Goal: Transaction & Acquisition: Purchase product/service

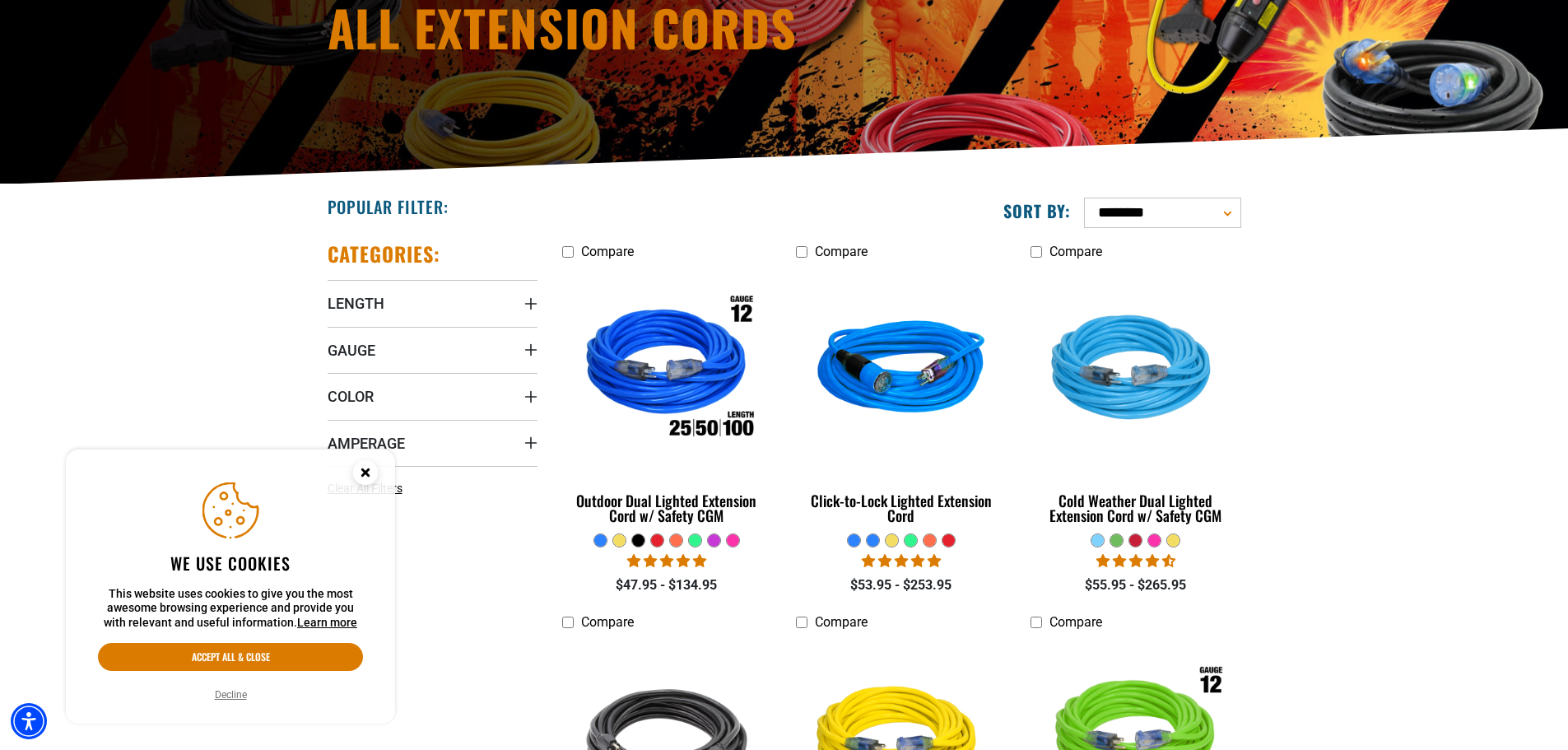
scroll to position [247, 0]
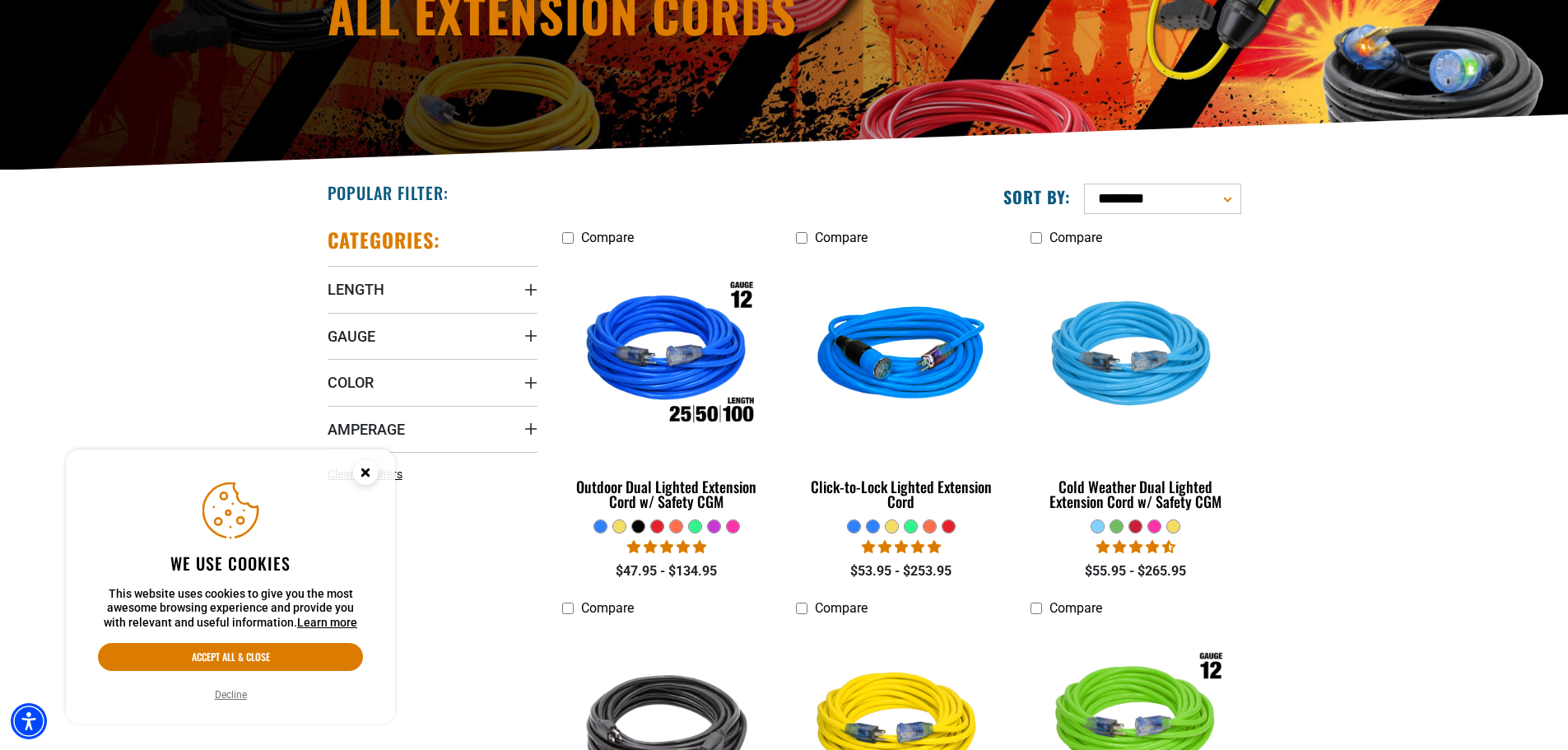
click at [362, 472] on circle "Close this option" at bounding box center [366, 473] width 25 height 25
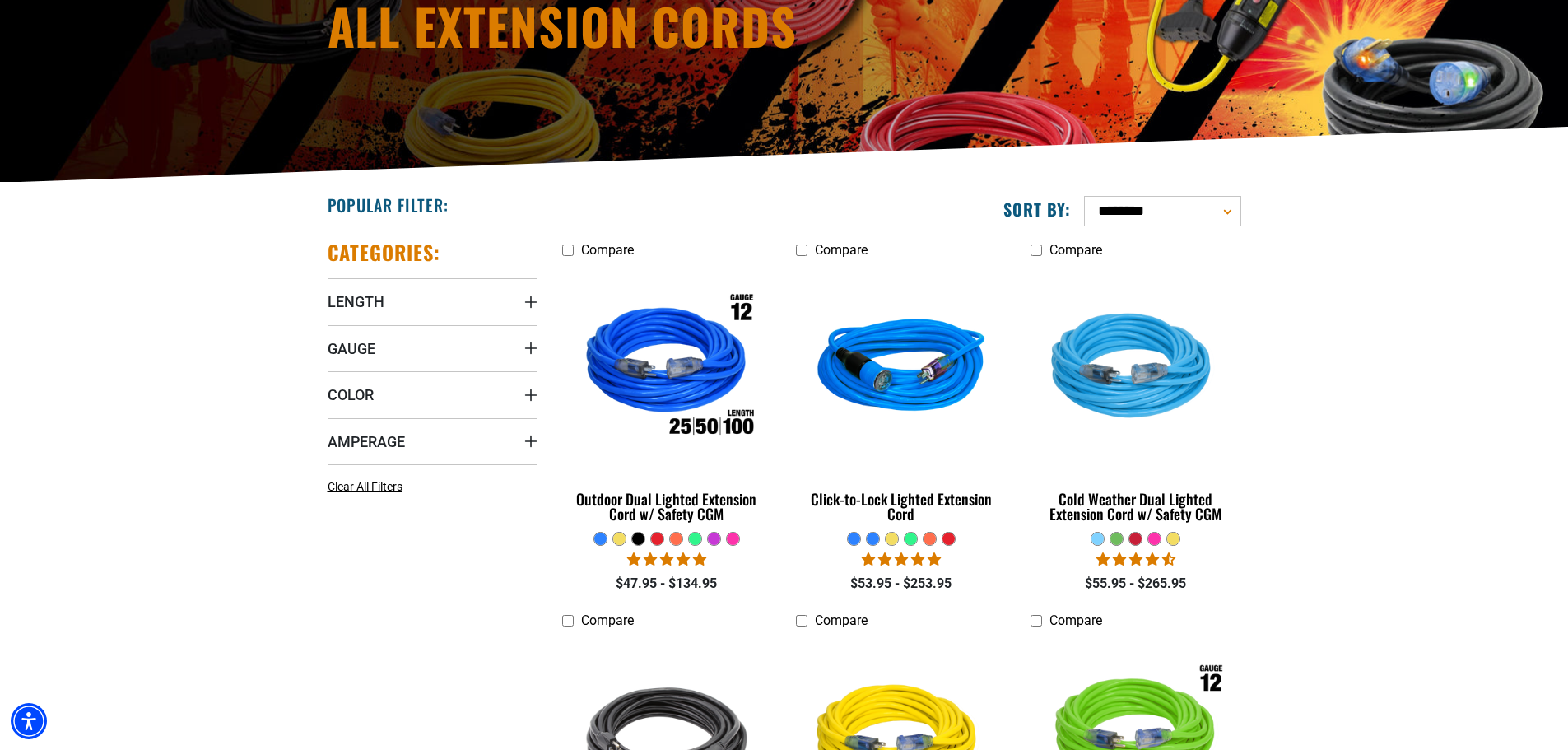
scroll to position [0, 0]
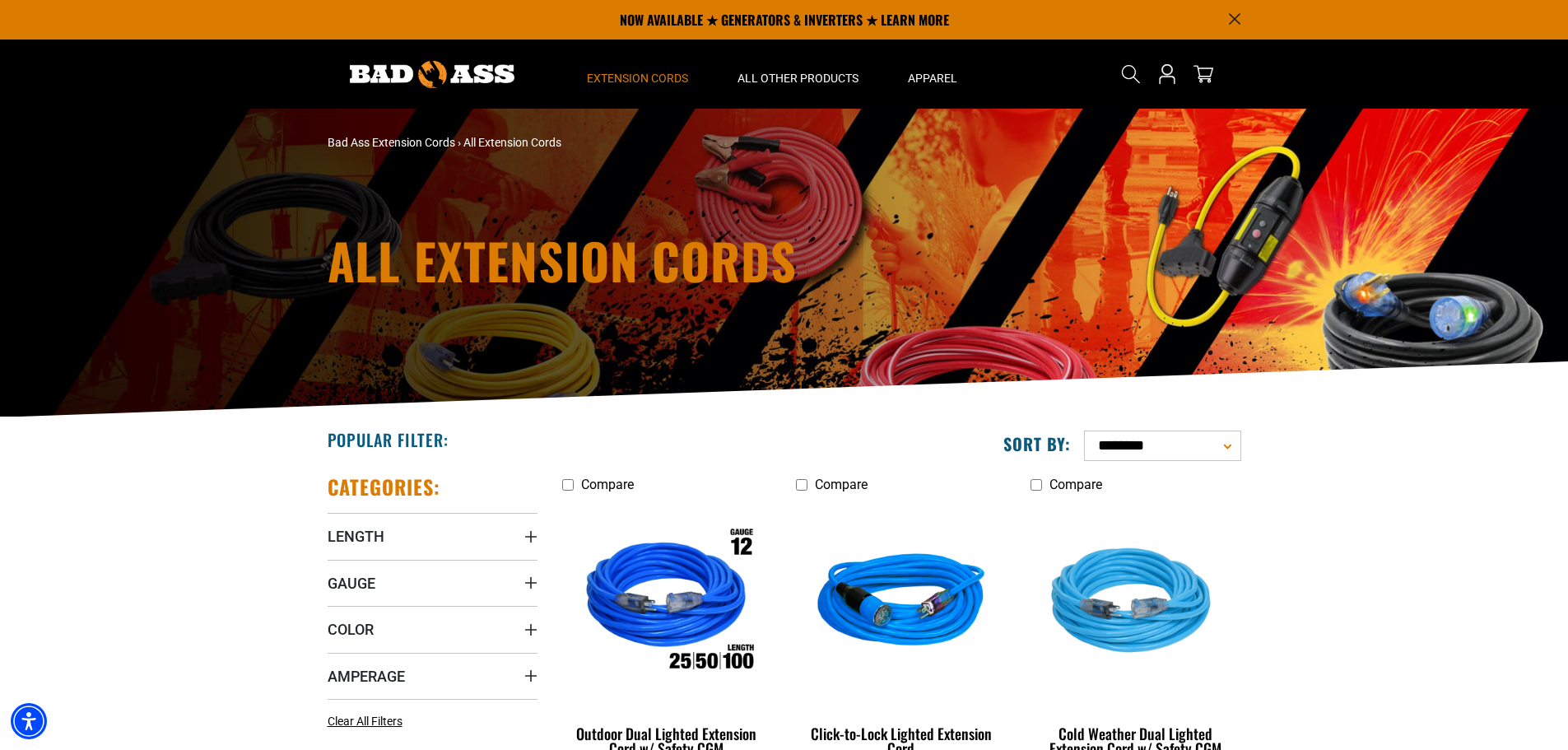
click at [465, 84] on img at bounding box center [432, 75] width 164 height 27
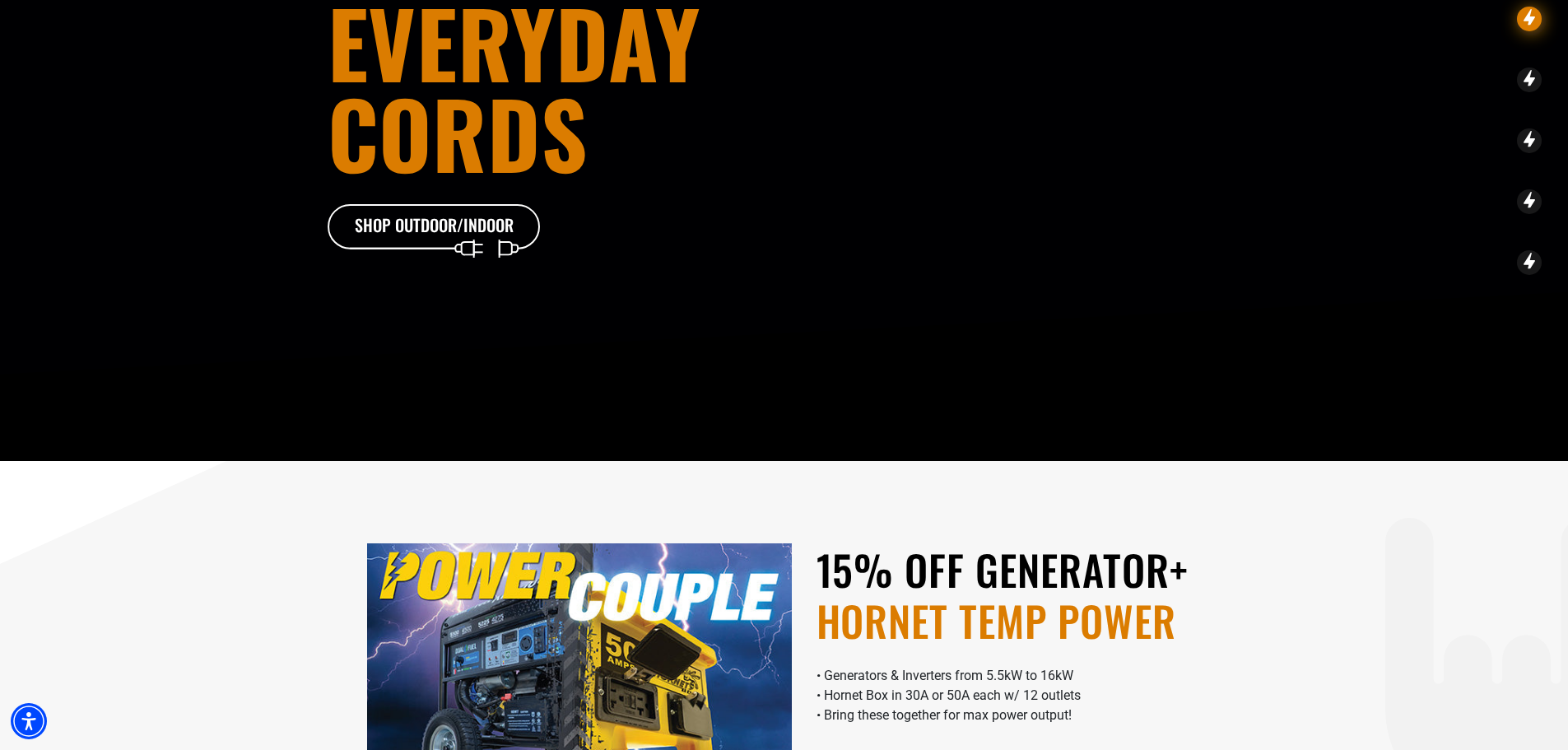
scroll to position [411, 0]
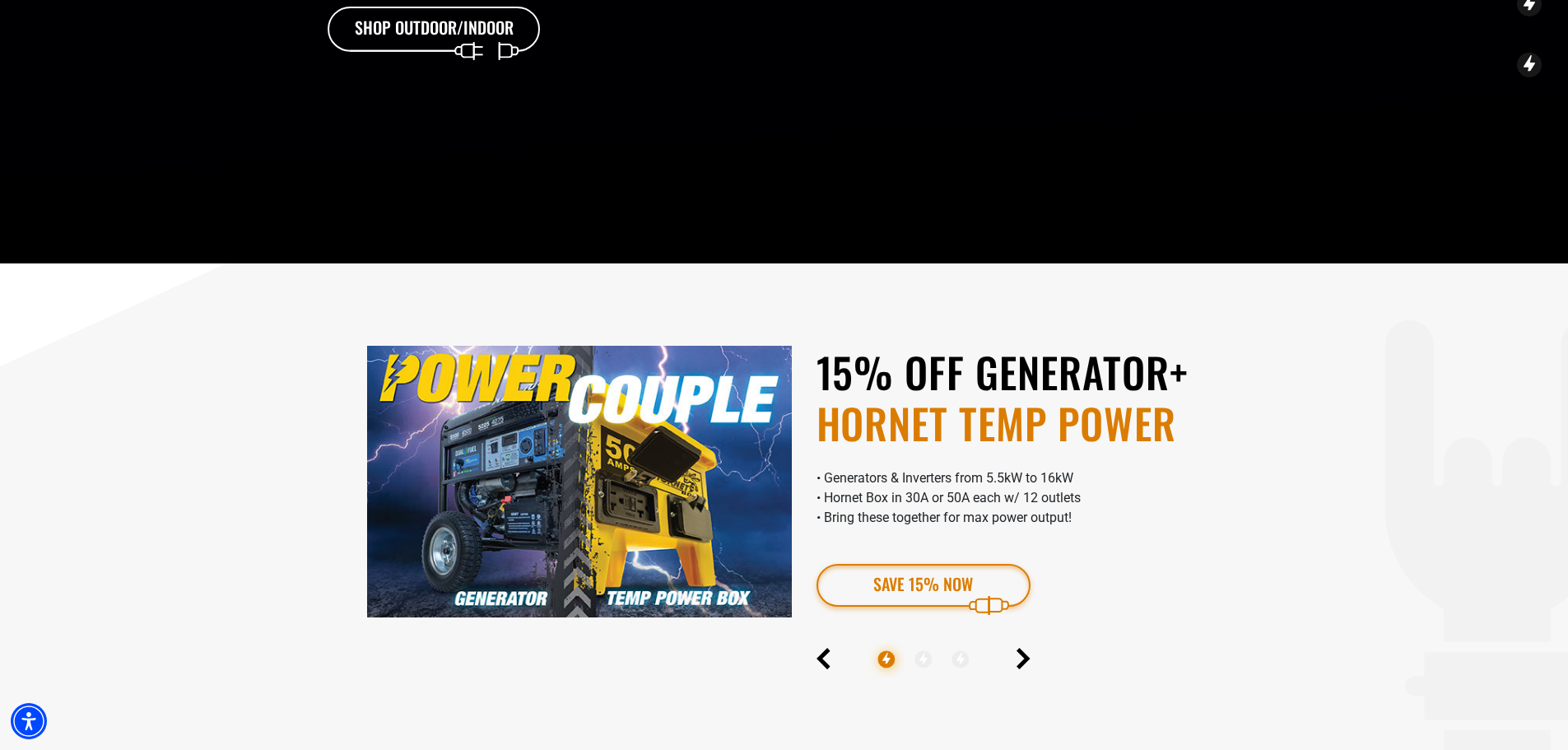
click at [927, 600] on link "SAVE 15% Now" at bounding box center [923, 585] width 214 height 43
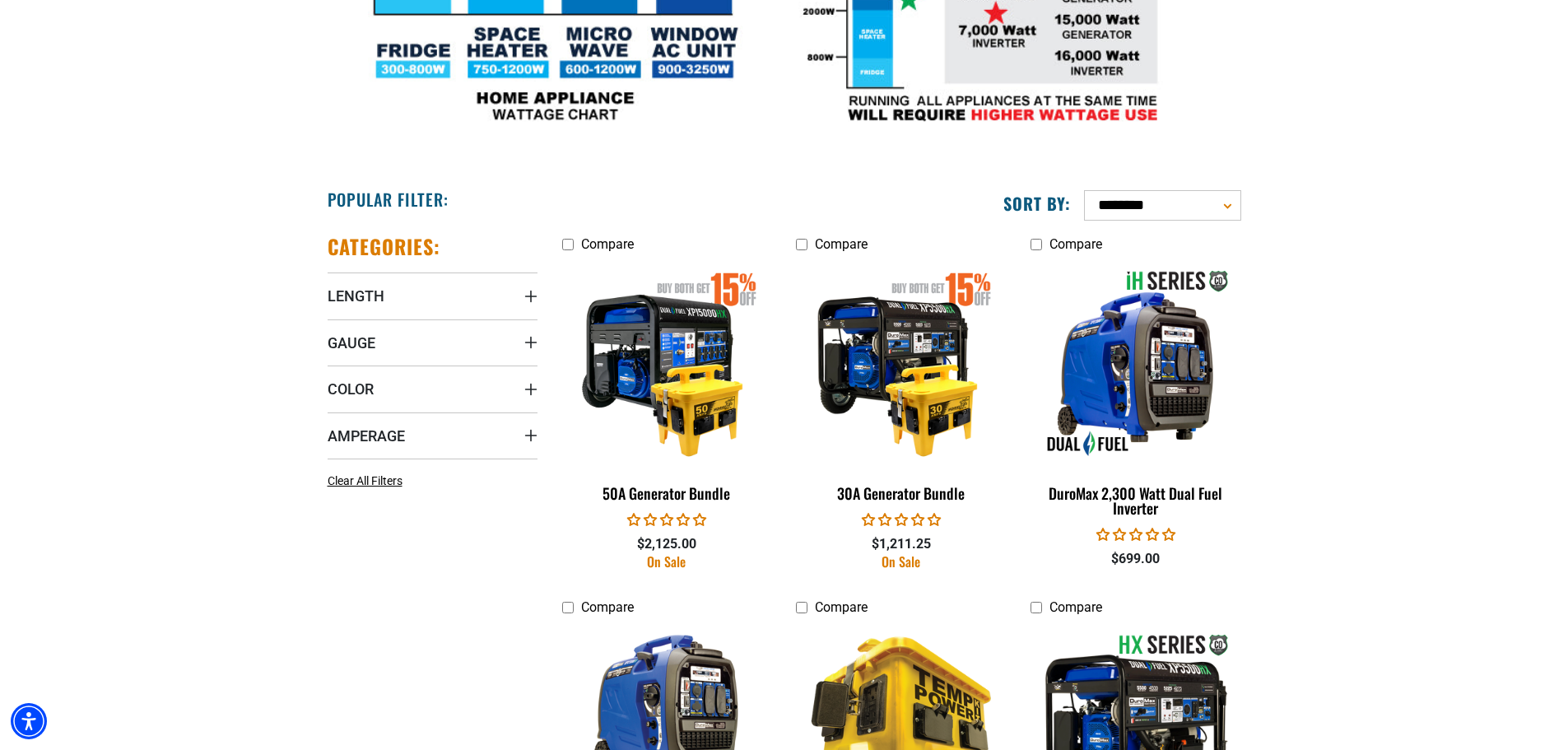
scroll to position [741, 0]
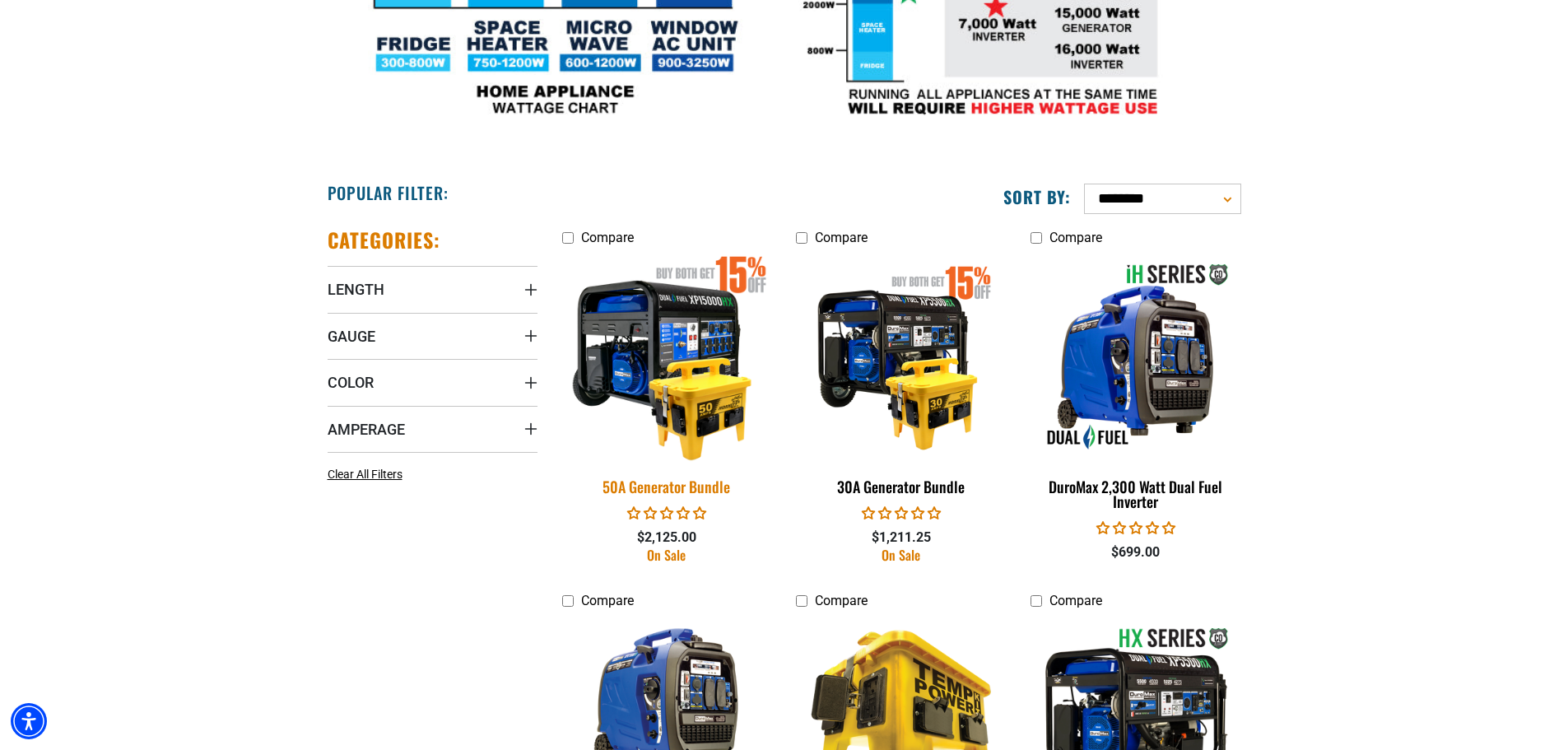
click at [698, 405] on img at bounding box center [666, 357] width 230 height 211
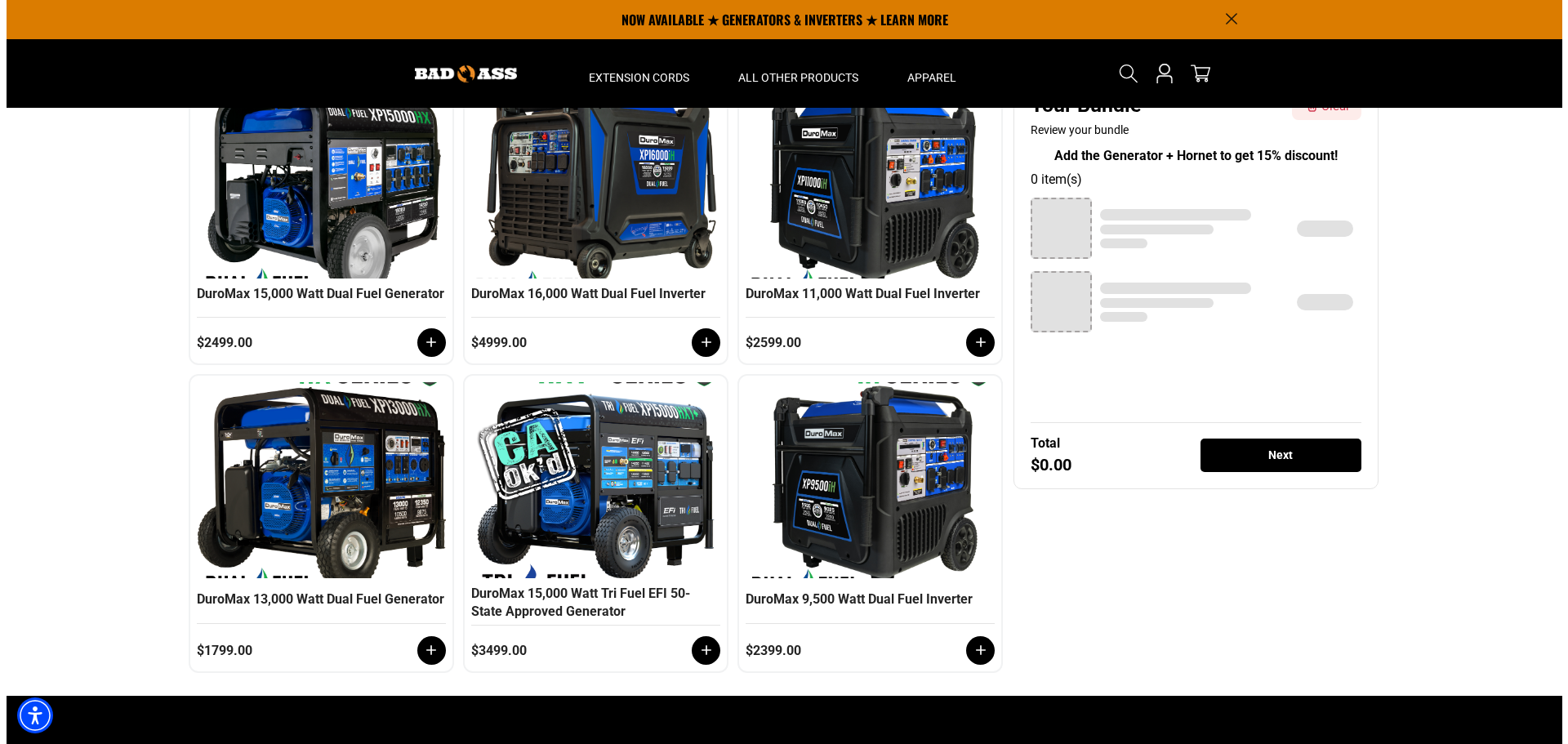
scroll to position [245, 0]
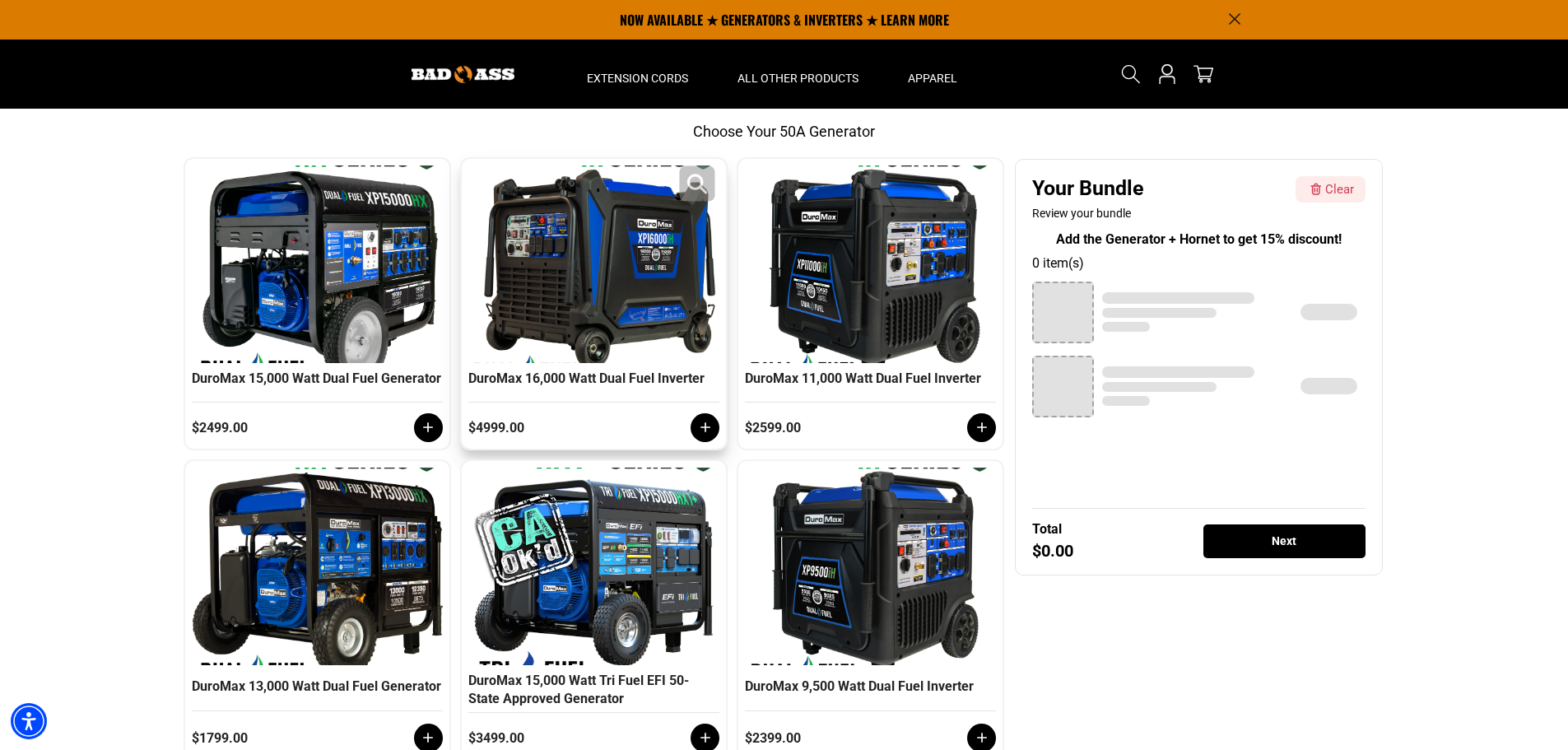
click at [586, 336] on div at bounding box center [593, 264] width 243 height 197
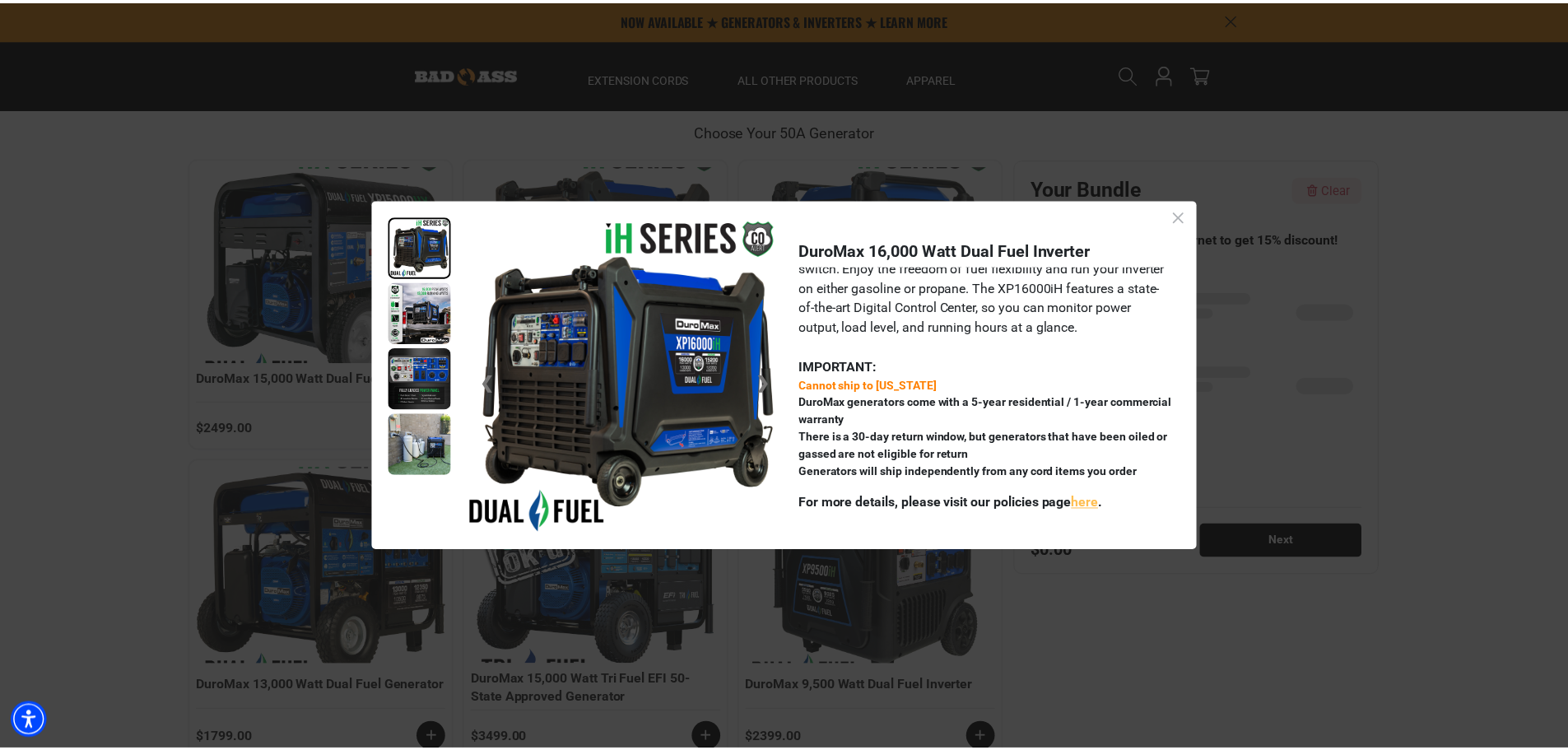
scroll to position [0, 0]
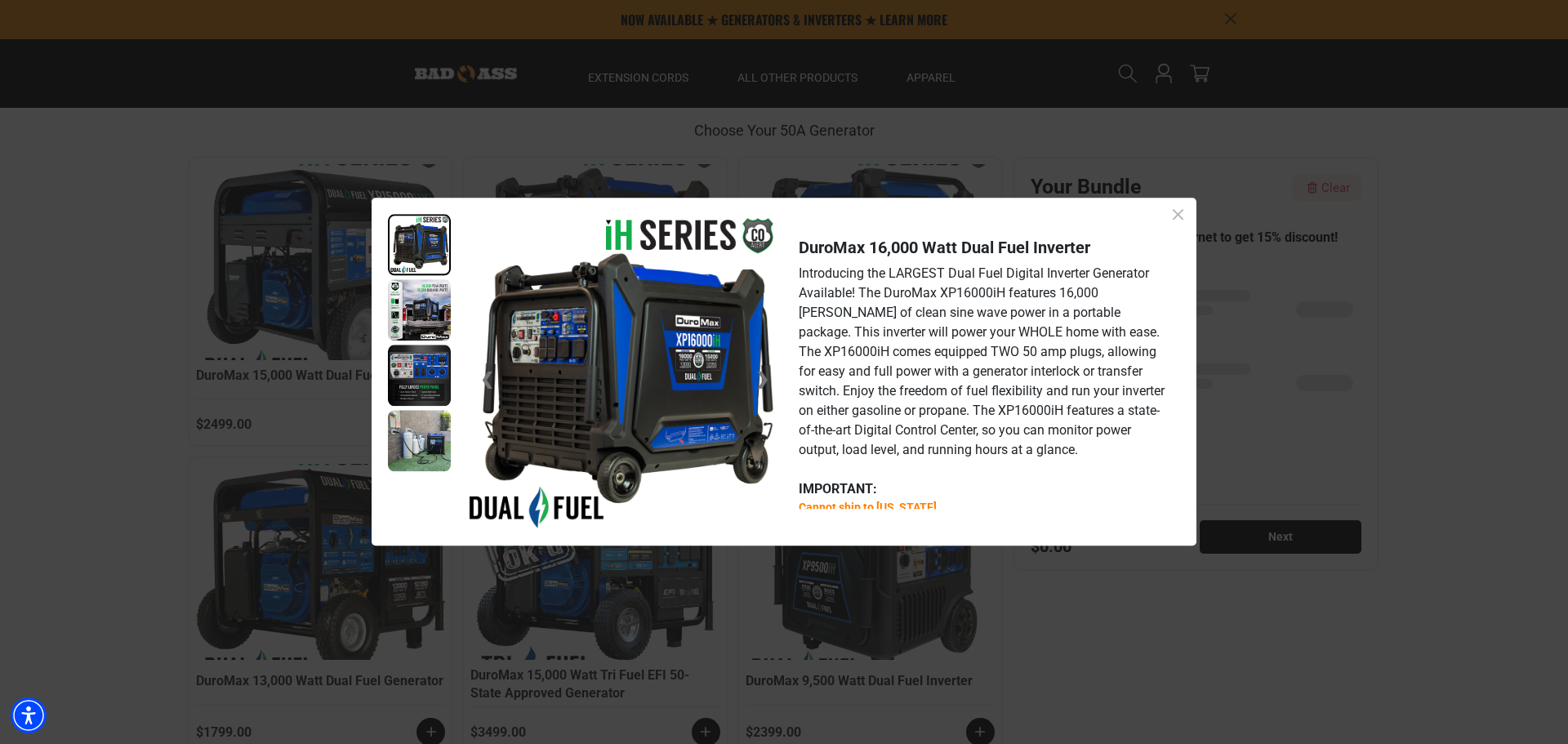
drag, startPoint x: 1185, startPoint y: 220, endPoint x: 1176, endPoint y: 220, distance: 9.0
click at [1182, 220] on icon "Close dialog" at bounding box center [1177, 214] width 20 height 20
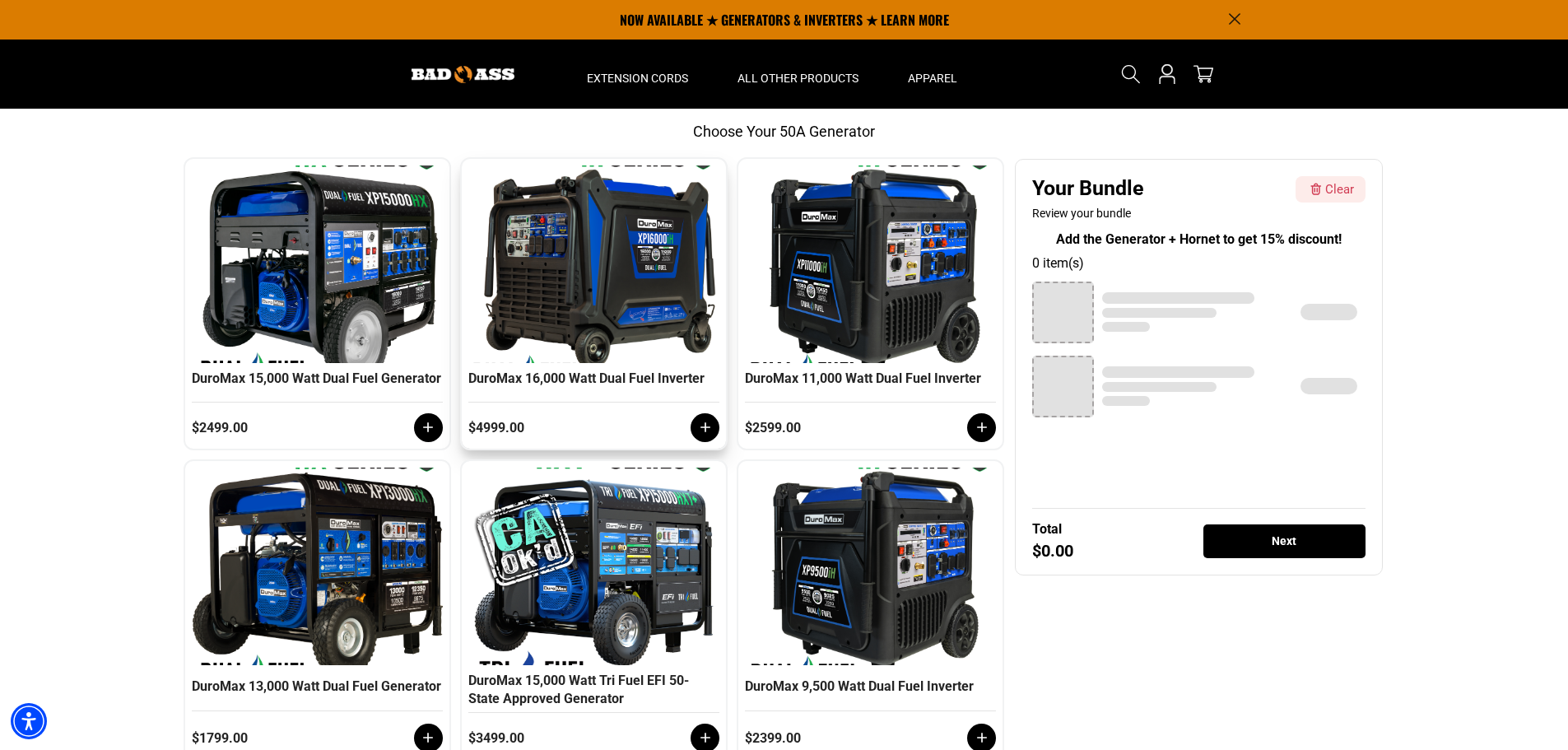
click at [699, 435] on icon at bounding box center [705, 427] width 16 height 16
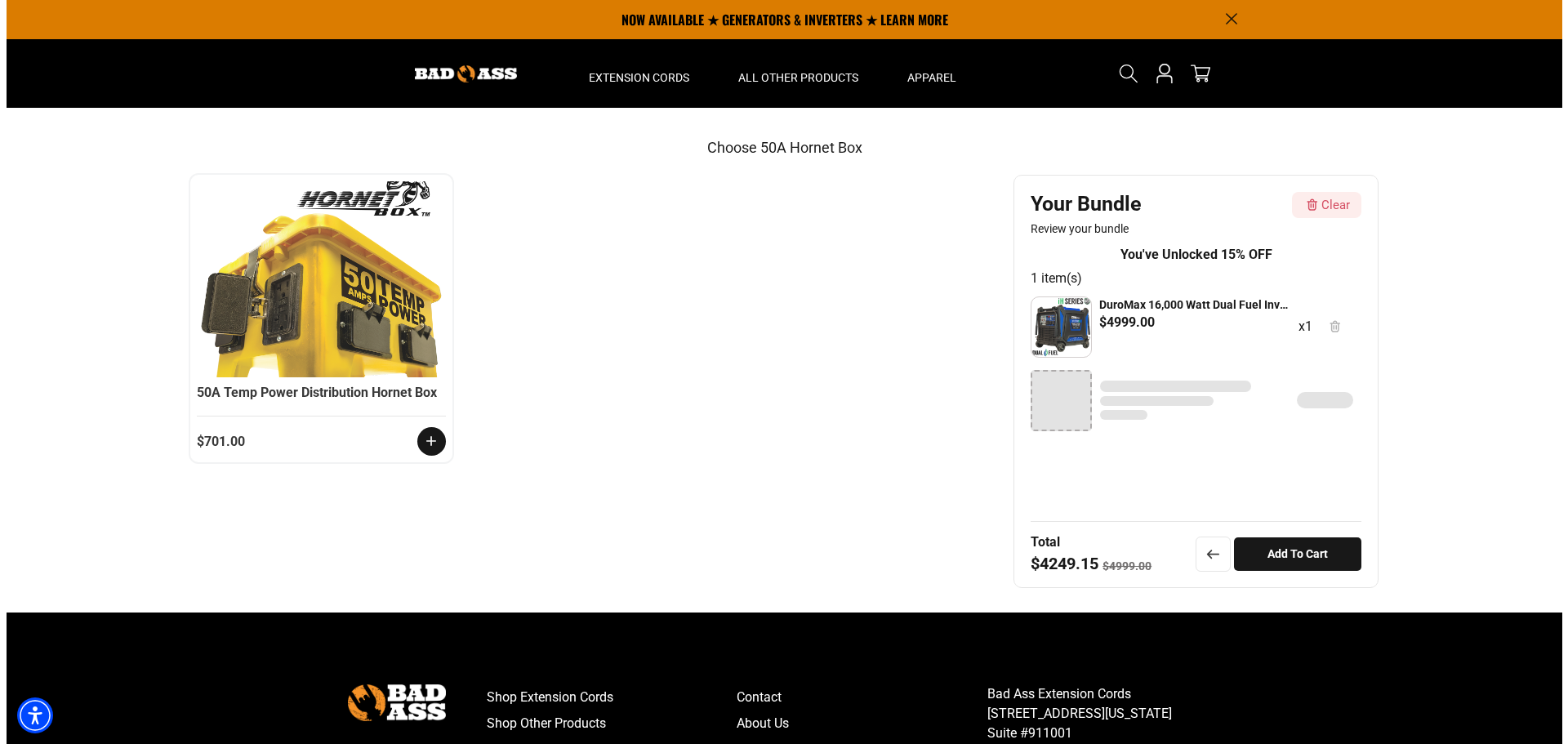
scroll to position [228, 0]
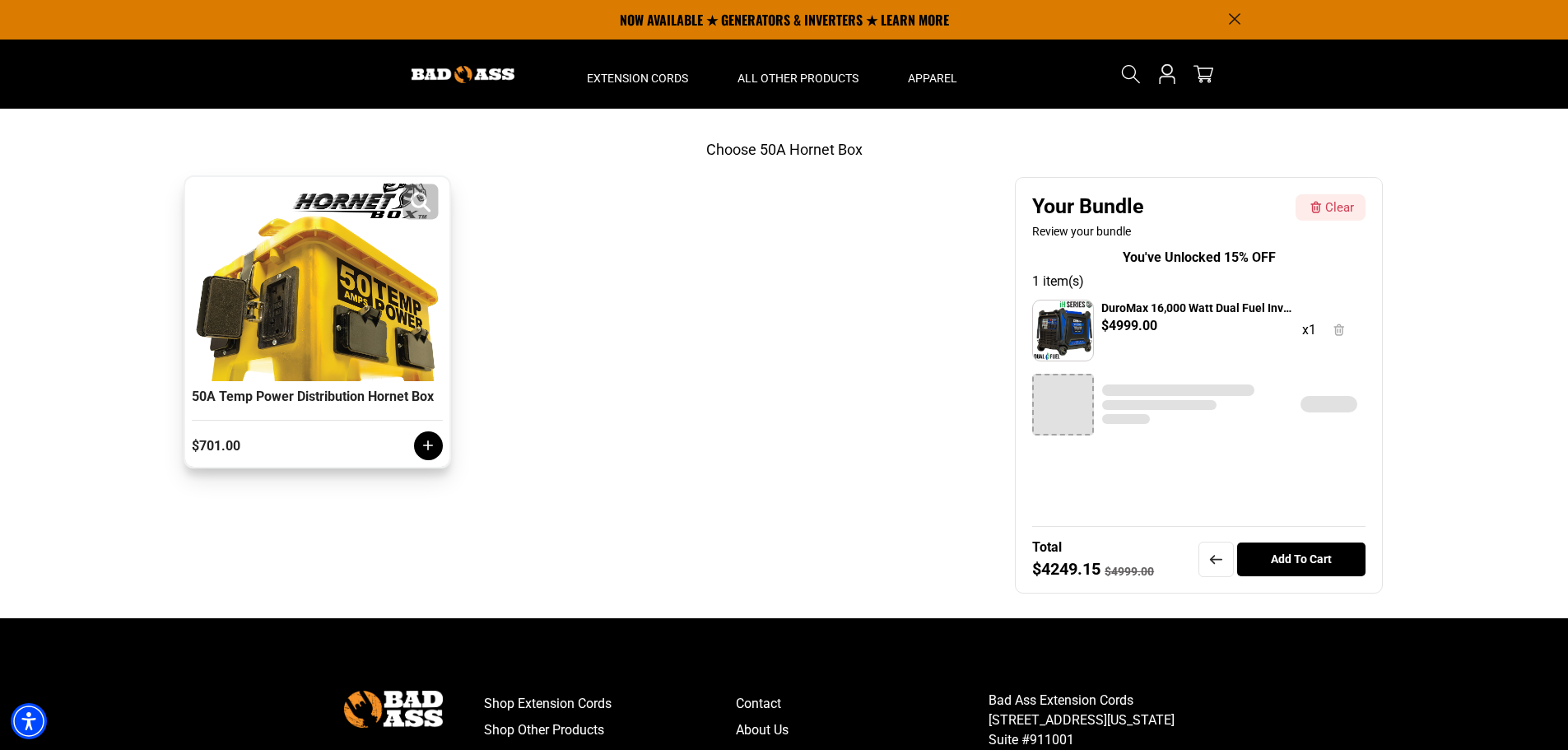
click at [308, 313] on div at bounding box center [317, 283] width 243 height 197
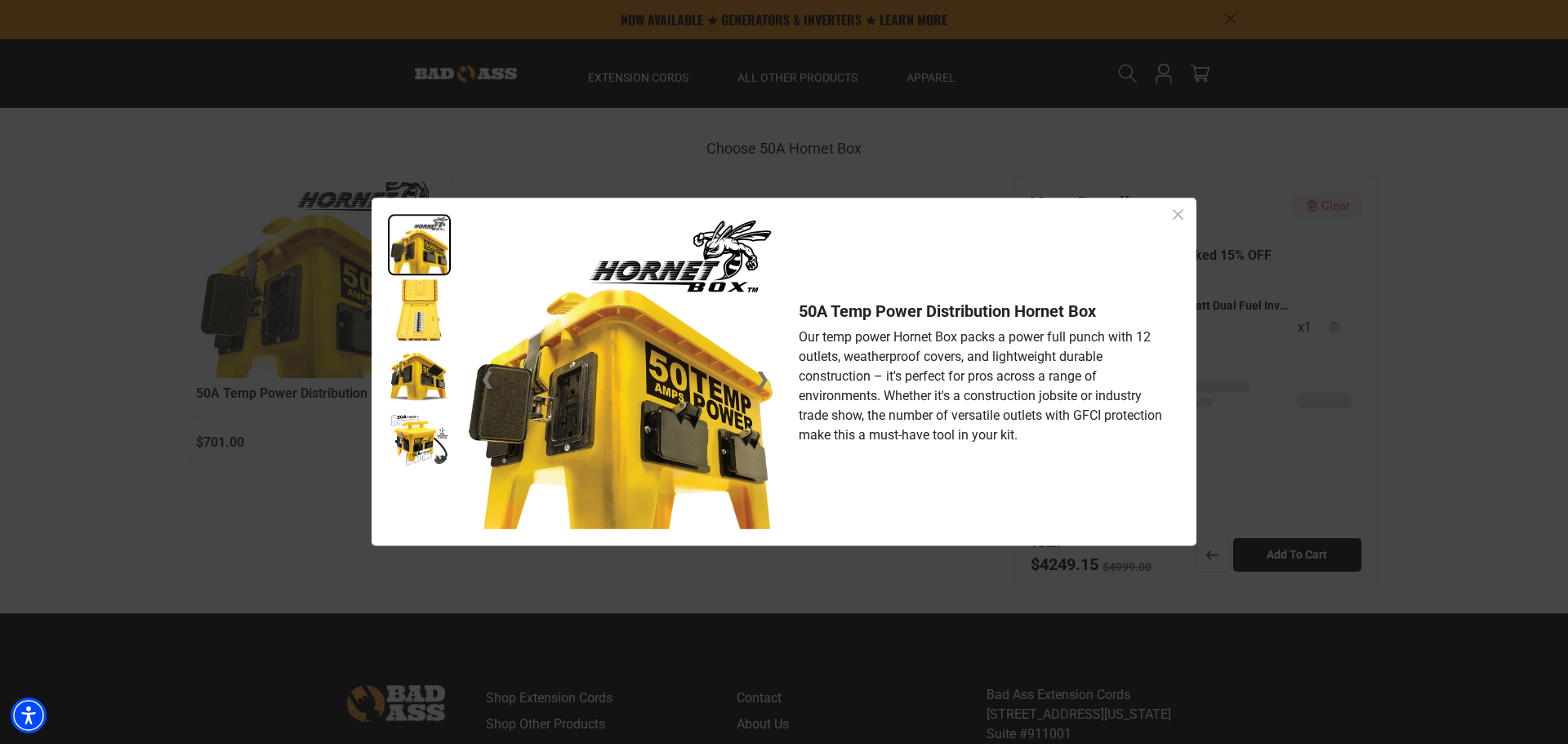
click at [408, 322] on img at bounding box center [419, 311] width 63 height 61
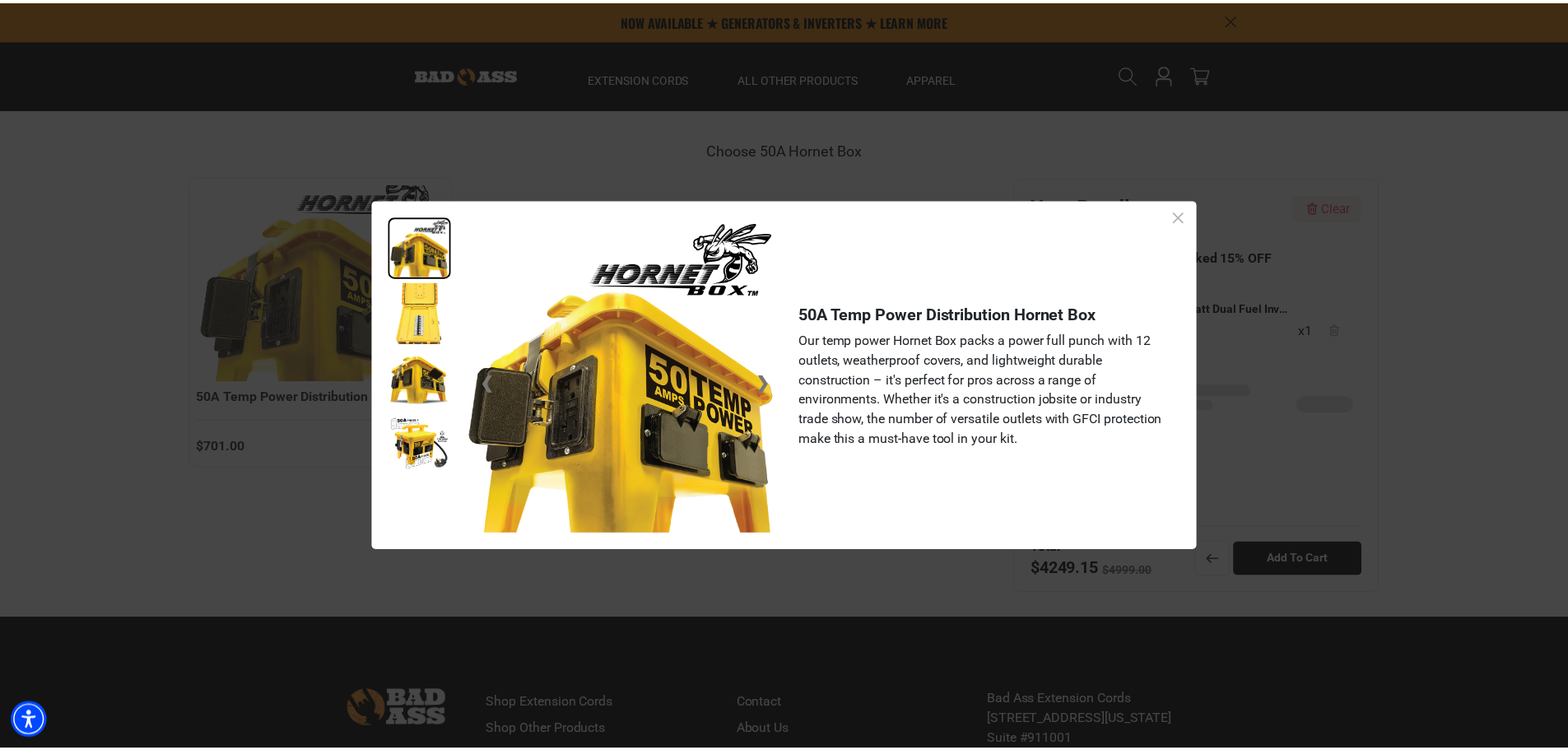
scroll to position [3, 0]
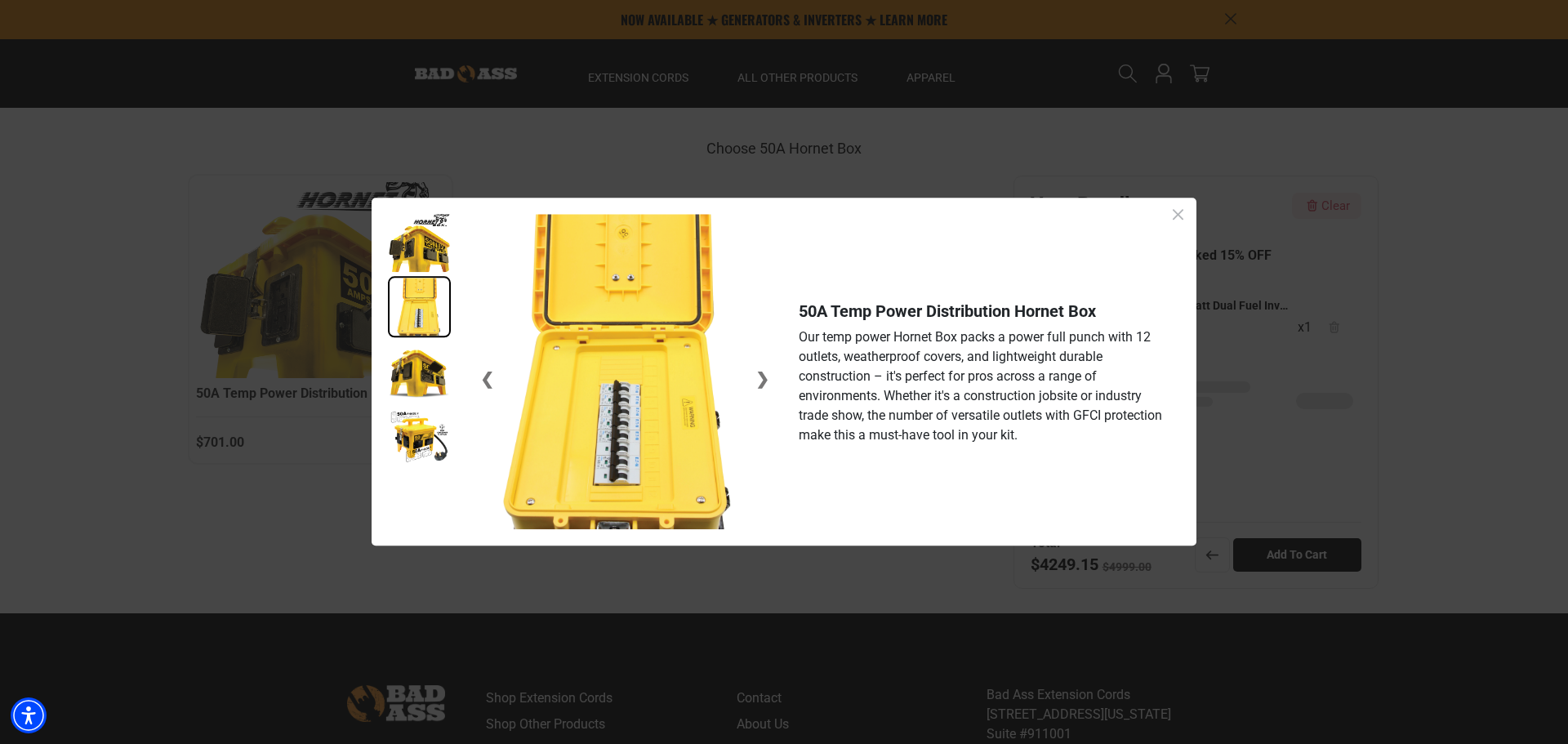
click at [407, 381] on img at bounding box center [419, 373] width 63 height 61
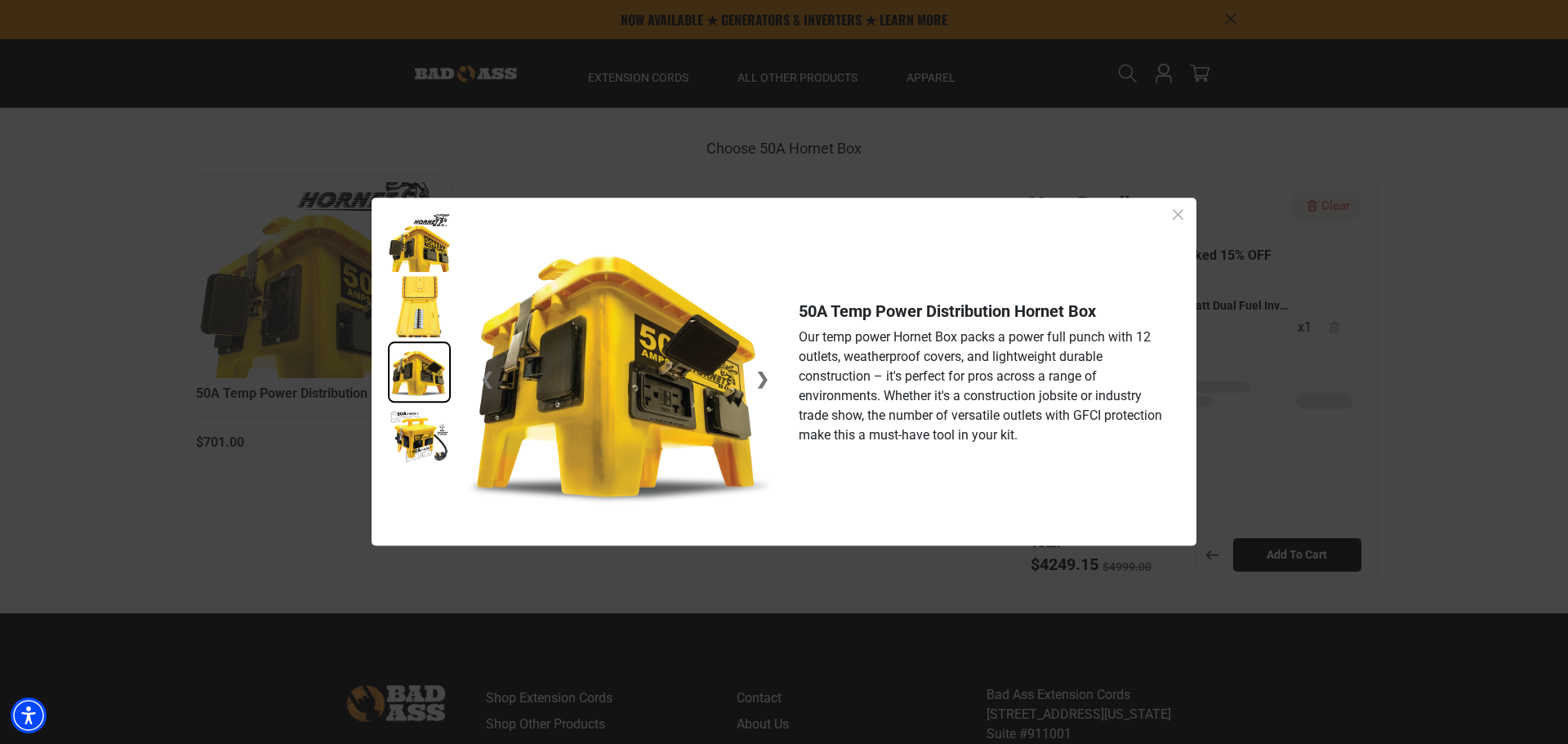
click at [420, 436] on img at bounding box center [419, 439] width 63 height 61
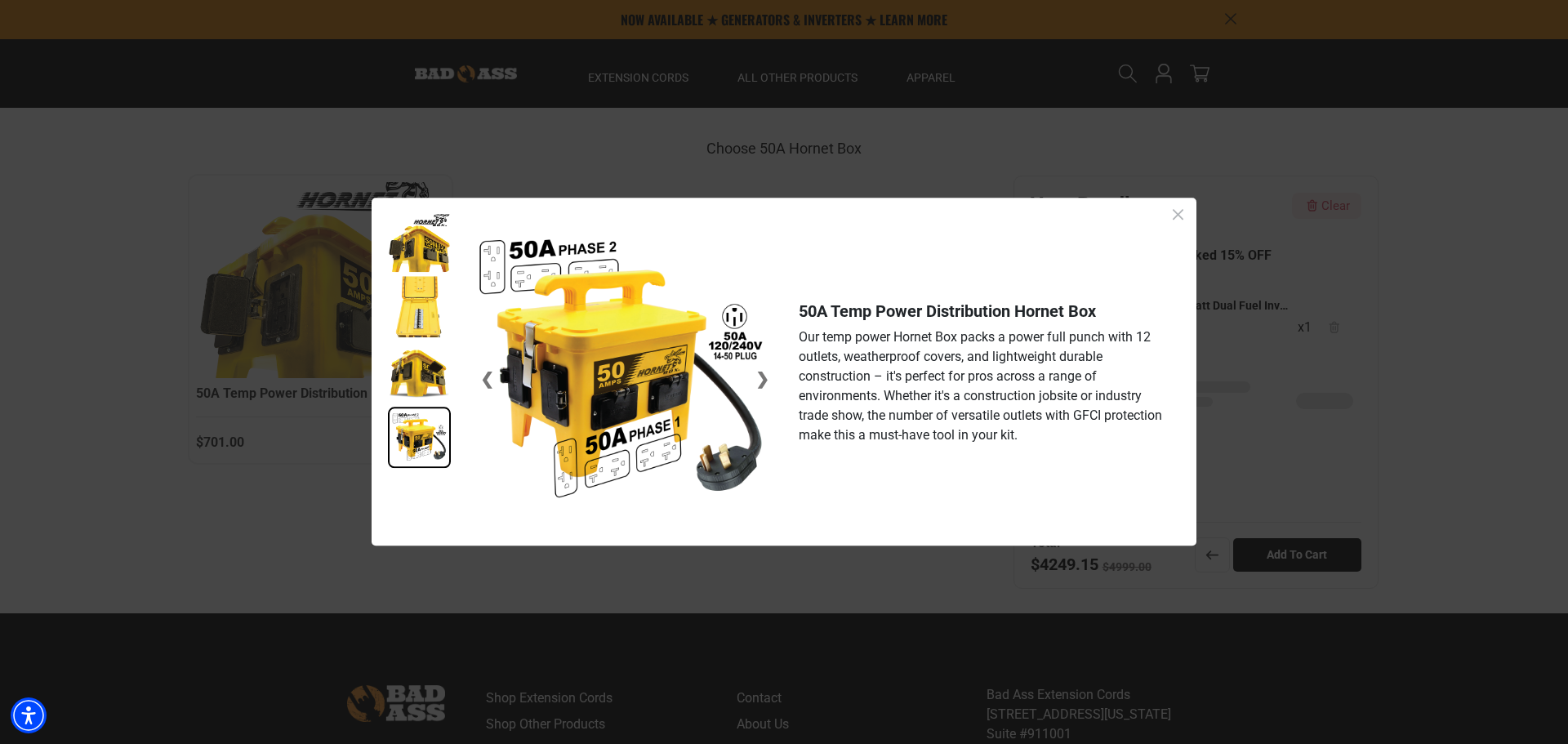
click at [1176, 206] on icon "Close dialog" at bounding box center [1177, 214] width 20 height 20
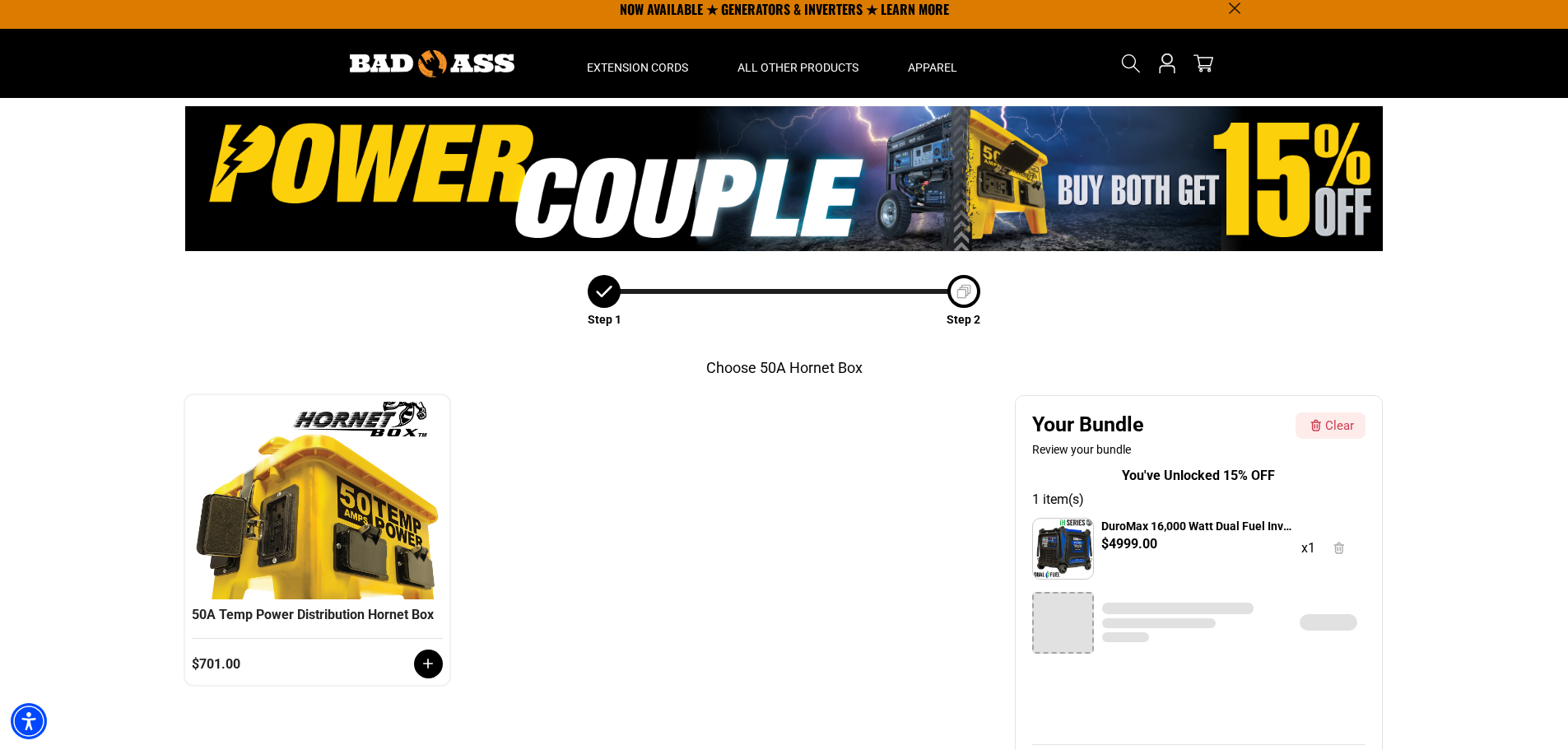
scroll to position [0, 0]
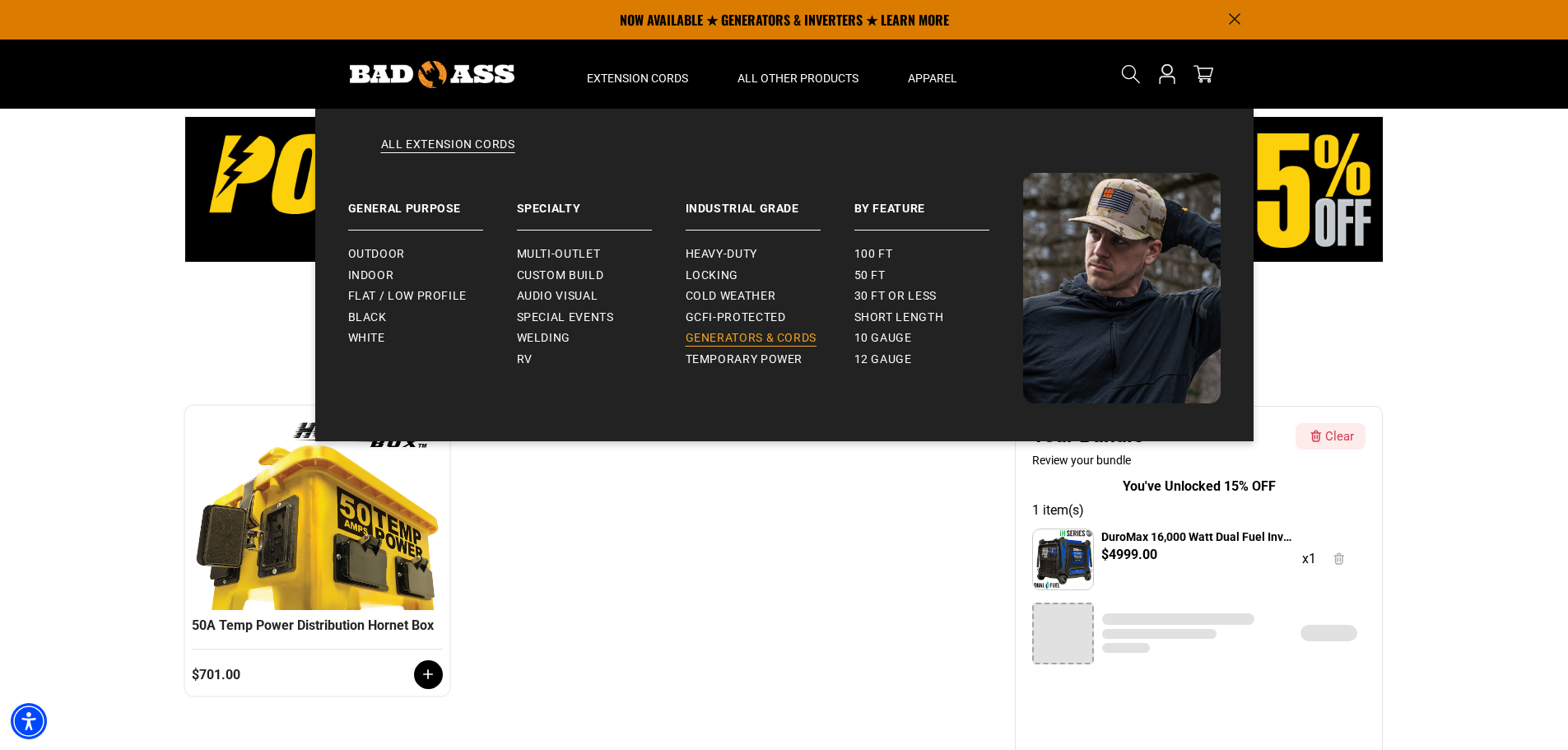
click at [726, 334] on span "Generators & Cords" at bounding box center [752, 338] width 132 height 15
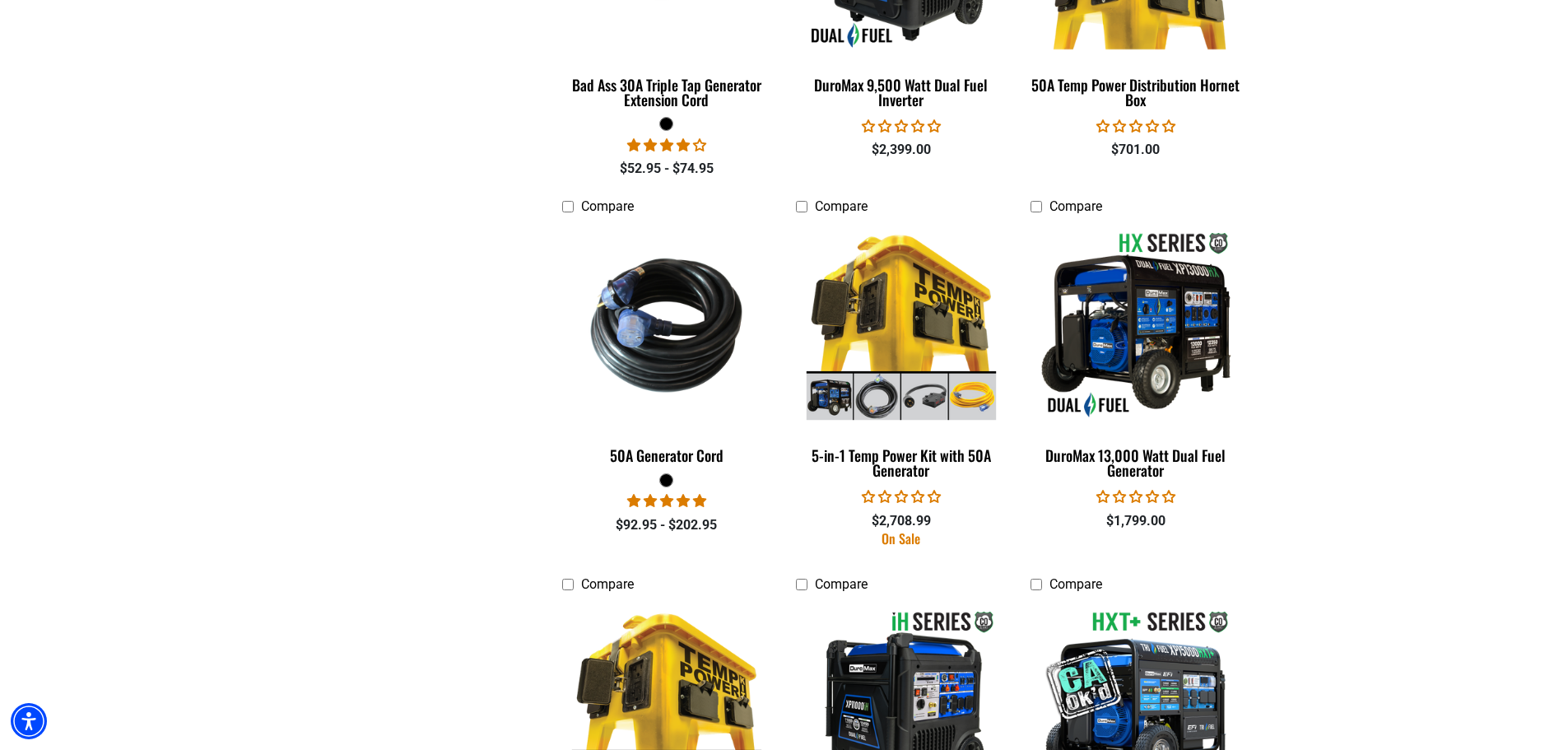
scroll to position [2635, 0]
